Goal: Find specific page/section: Locate a particular part of the current website

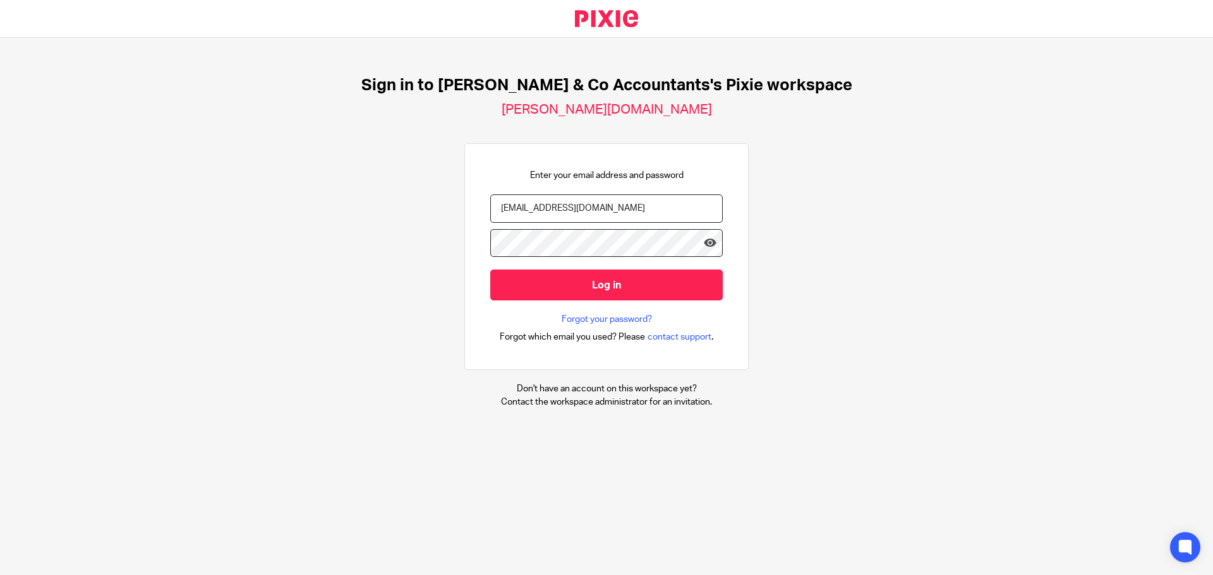
click at [652, 201] on input "[EMAIL_ADDRESS][DOMAIN_NAME]" at bounding box center [606, 209] width 232 height 28
type input "[EMAIL_ADDRESS][DOMAIN_NAME]"
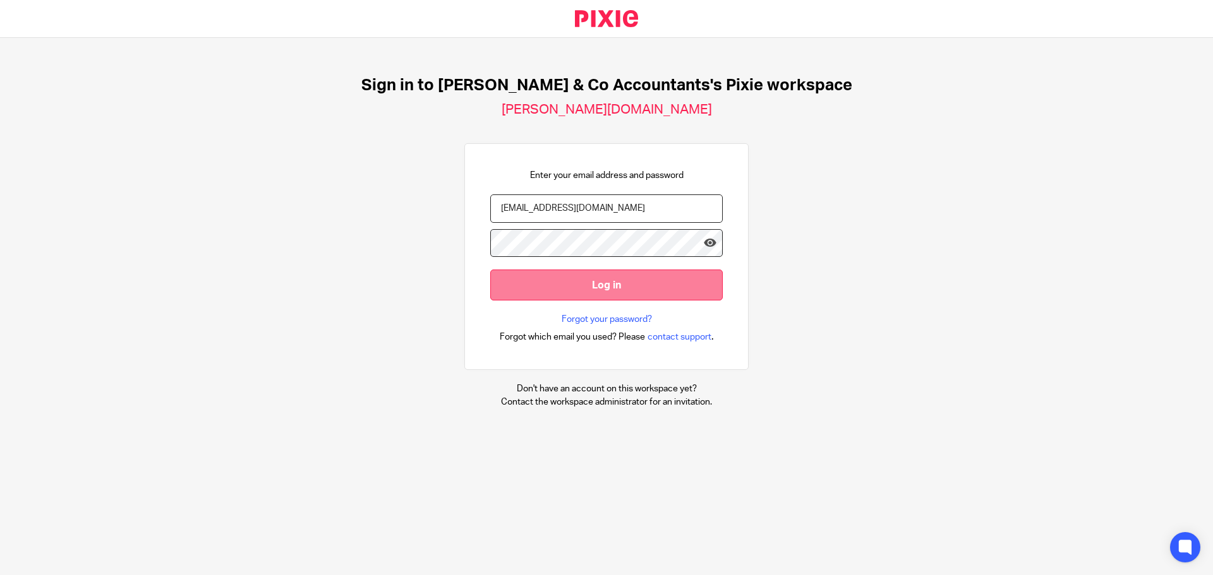
click at [539, 272] on input "Log in" at bounding box center [606, 285] width 232 height 31
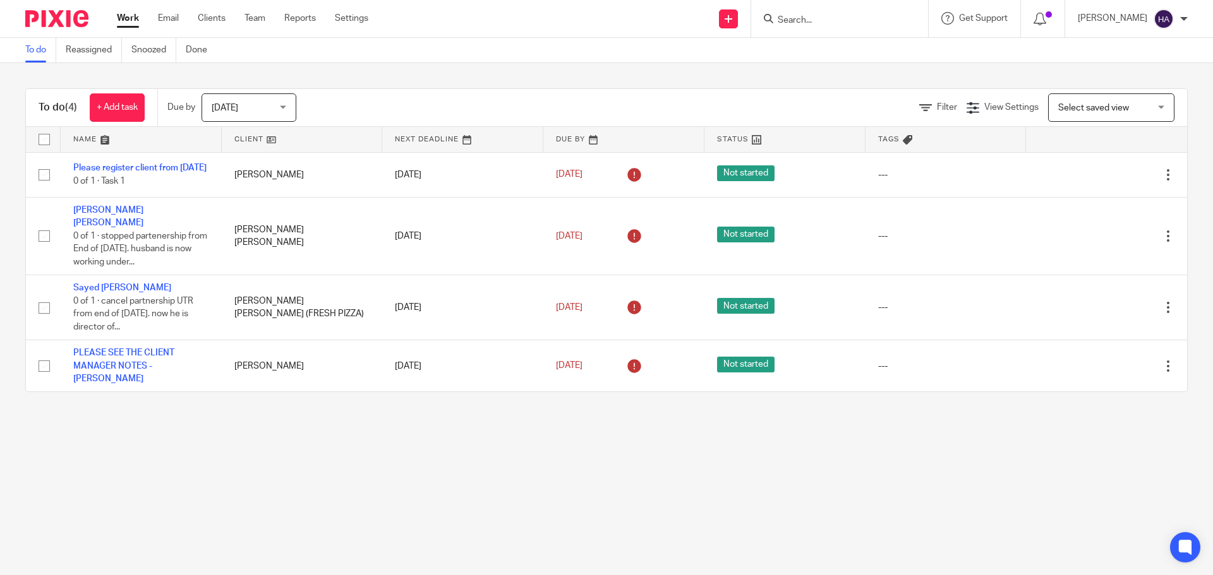
click at [887, 15] on input "Search" at bounding box center [833, 20] width 114 height 11
type input "fio"
click at [888, 51] on link at bounding box center [891, 54] width 234 height 29
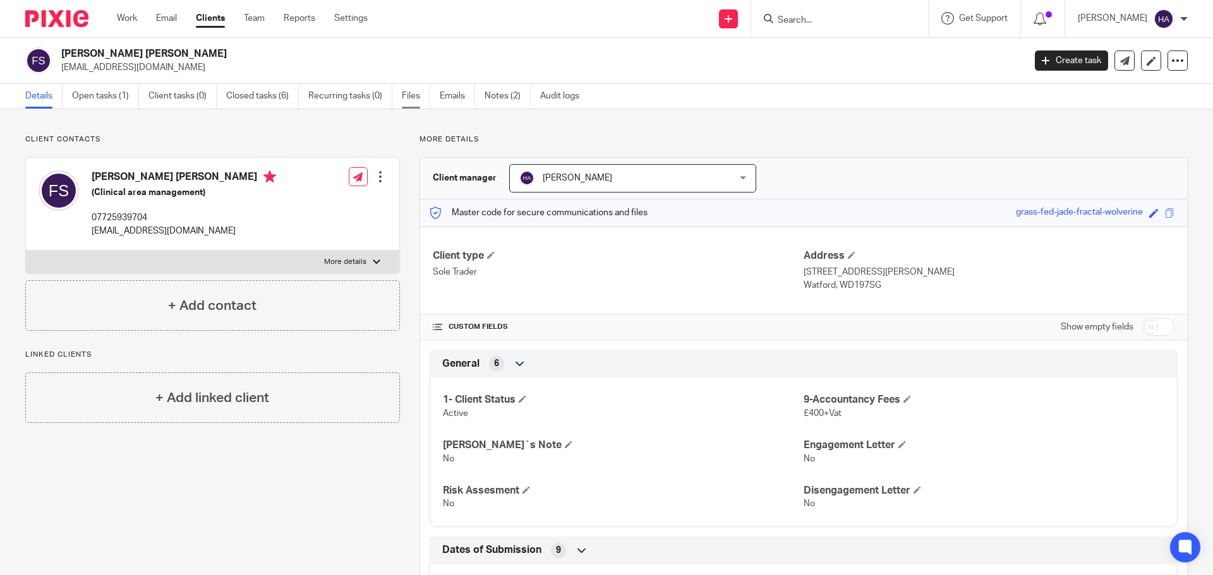
click at [420, 95] on link "Files" at bounding box center [416, 96] width 28 height 25
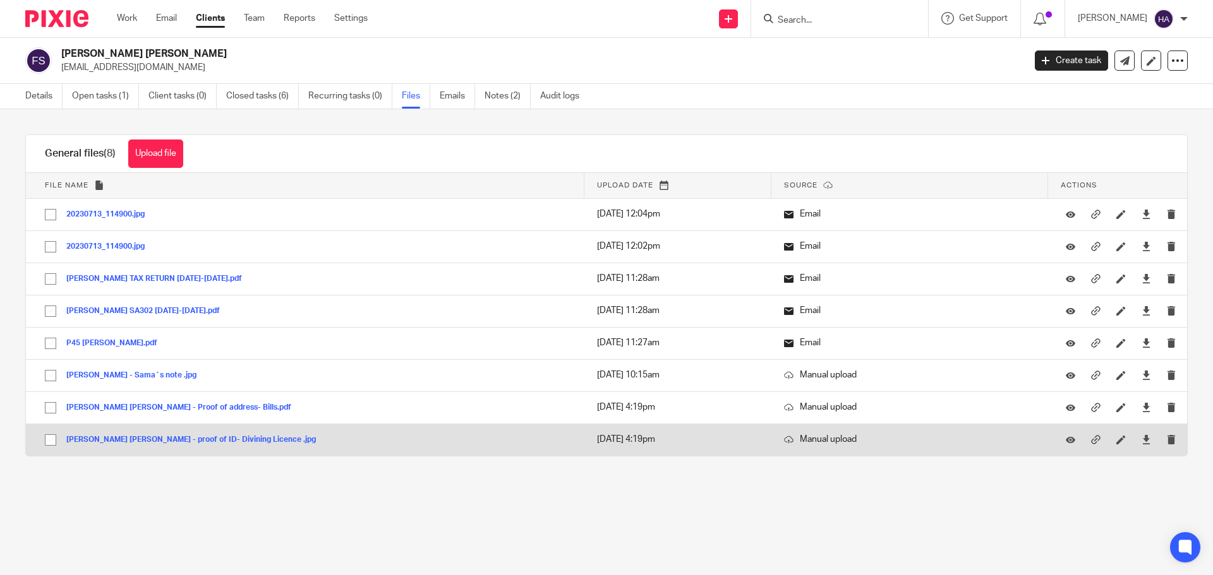
click at [296, 438] on td "Fiona Pearl Macmillan - proof of ID- Divining Licence .jpg Fiona Pearl Macmilla…" at bounding box center [305, 440] width 558 height 32
click at [217, 436] on button "Fiona Pearl Macmillan - proof of ID- Divining Licence .jpg" at bounding box center [195, 440] width 259 height 9
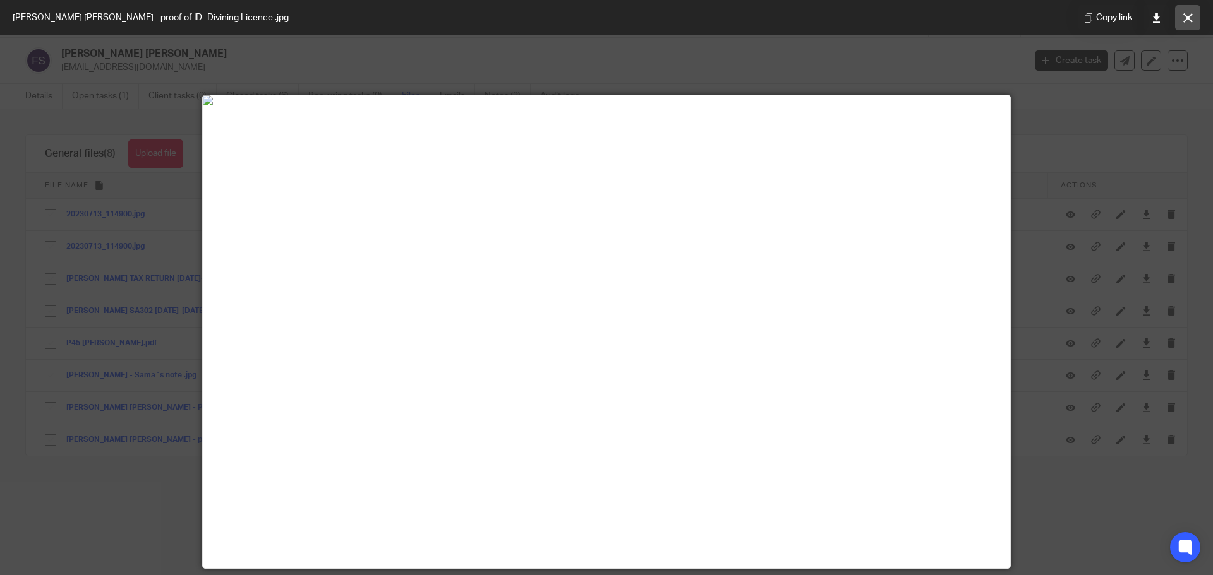
click at [1197, 25] on button at bounding box center [1187, 17] width 25 height 25
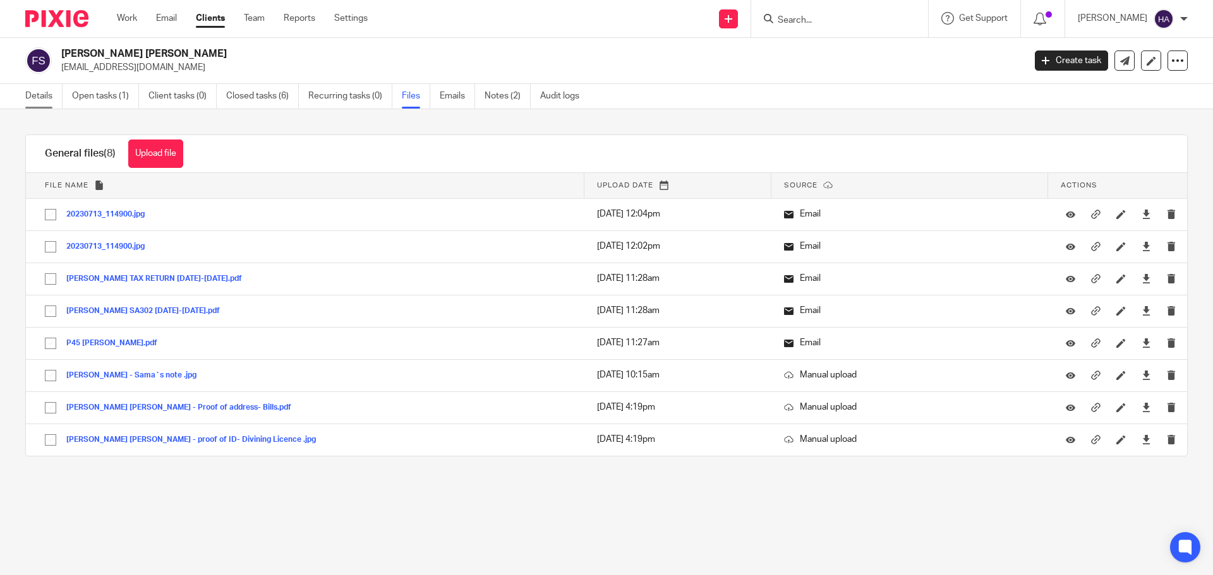
click at [37, 98] on link "Details" at bounding box center [43, 96] width 37 height 25
